Goal: Navigation & Orientation: Go to known website

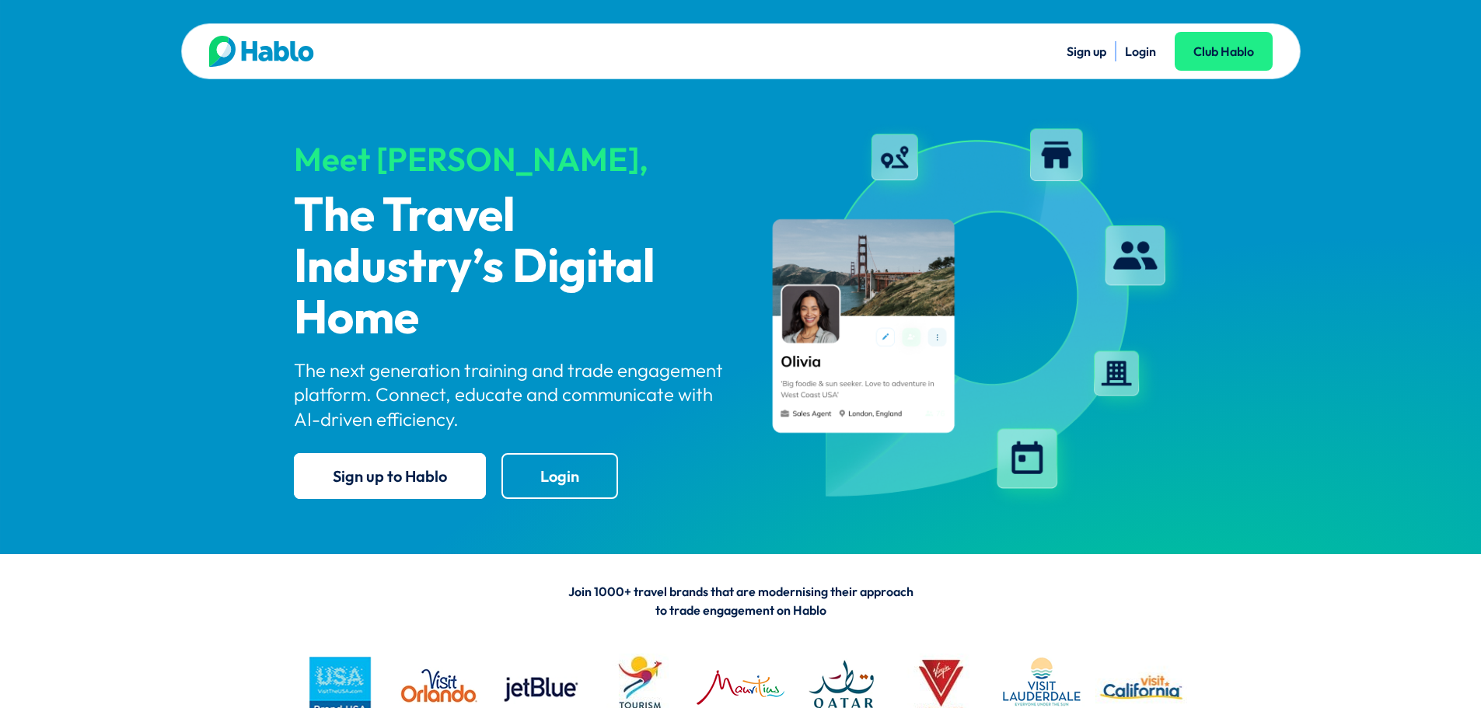
click at [1142, 43] on li "Login" at bounding box center [1140, 51] width 31 height 20
click at [1143, 48] on link "Login" at bounding box center [1140, 52] width 31 height 16
click at [1137, 48] on link "Login" at bounding box center [1140, 52] width 31 height 16
click at [1151, 56] on link "Login" at bounding box center [1140, 52] width 31 height 16
click at [1140, 49] on link "Login" at bounding box center [1140, 52] width 31 height 16
